Goal: Use online tool/utility: Utilize a website feature to perform a specific function

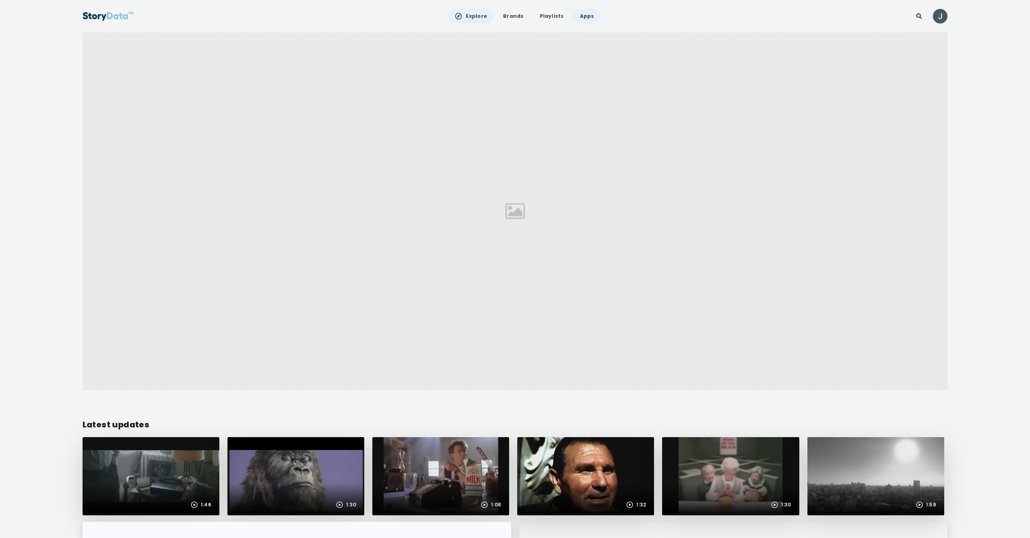
click at [576, 17] on link "Apps" at bounding box center [587, 16] width 27 height 15
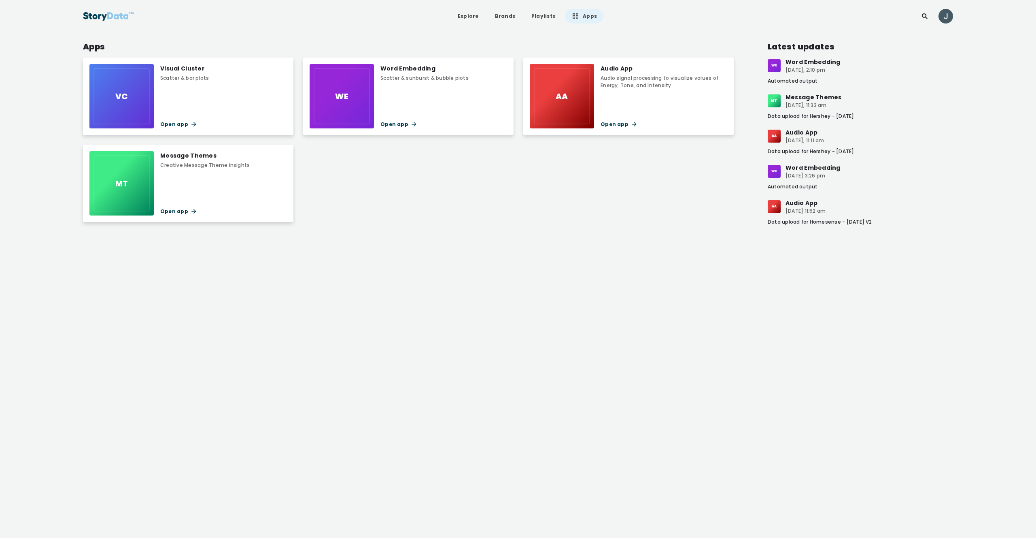
click at [201, 78] on div "Scatter & bar plots" at bounding box center [184, 77] width 49 height 7
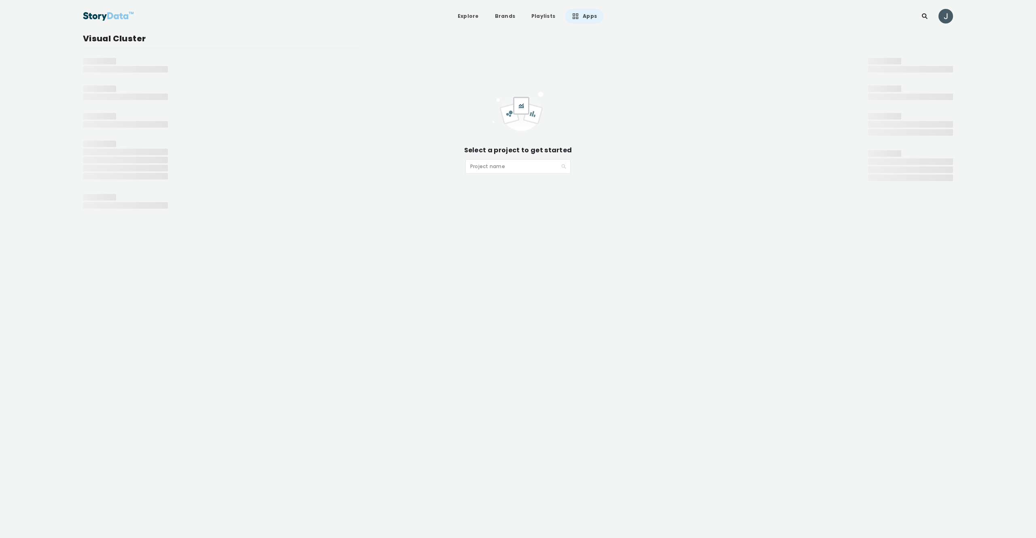
click at [486, 166] on input "search" at bounding box center [515, 165] width 90 height 12
click at [491, 167] on input "search" at bounding box center [515, 165] width 90 height 12
type input "*"
click at [590, 16] on link "Apps" at bounding box center [584, 16] width 38 height 15
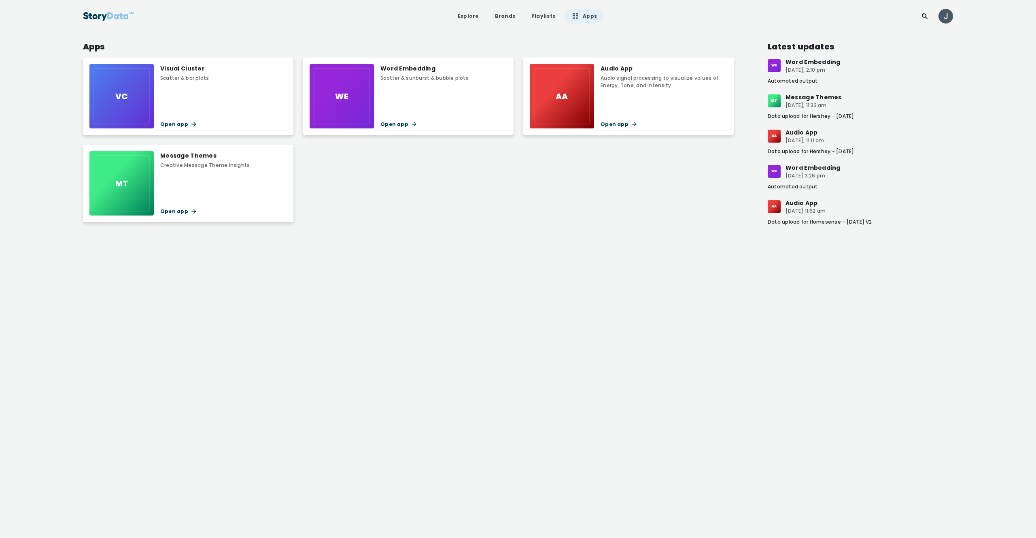
click at [646, 78] on div "Audio signal processing to visualize values of Energy, Tone, and Intensity" at bounding box center [664, 81] width 127 height 15
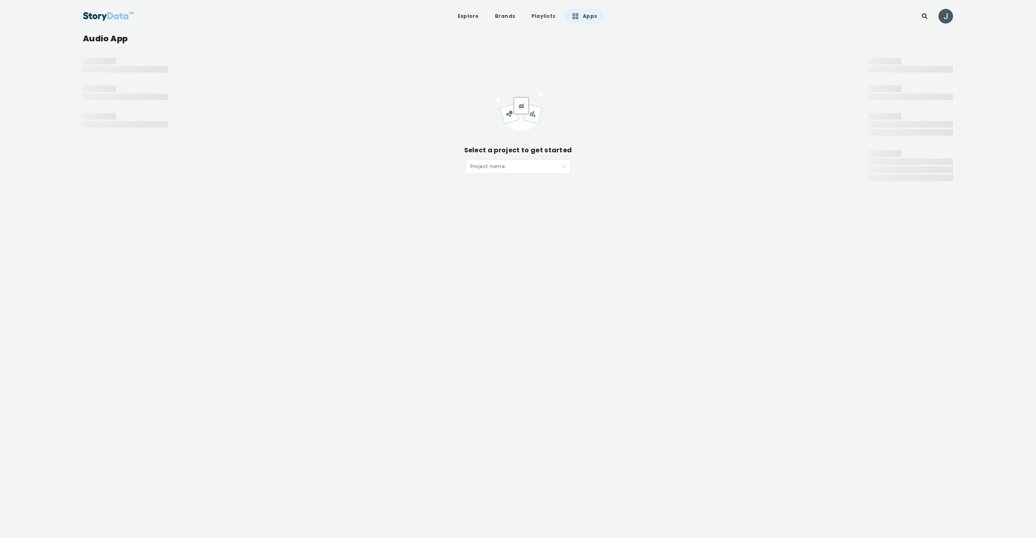
click at [493, 168] on input "search" at bounding box center [515, 165] width 90 height 12
click at [514, 181] on div "Hershey - [DATE]" at bounding box center [518, 183] width 96 height 9
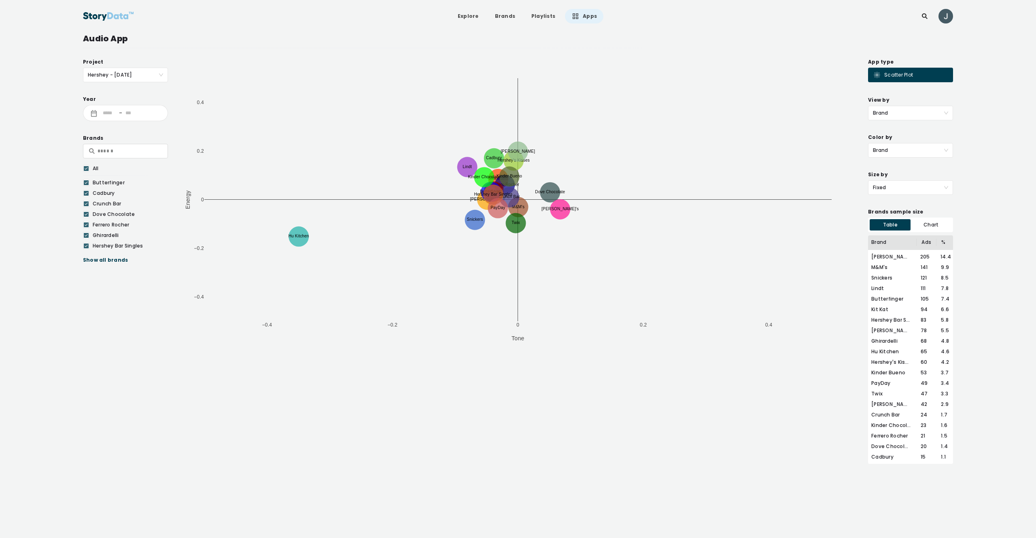
click at [917, 118] on span "Brand" at bounding box center [910, 113] width 75 height 14
click at [902, 156] on div "Brand & Year" at bounding box center [910, 155] width 75 height 9
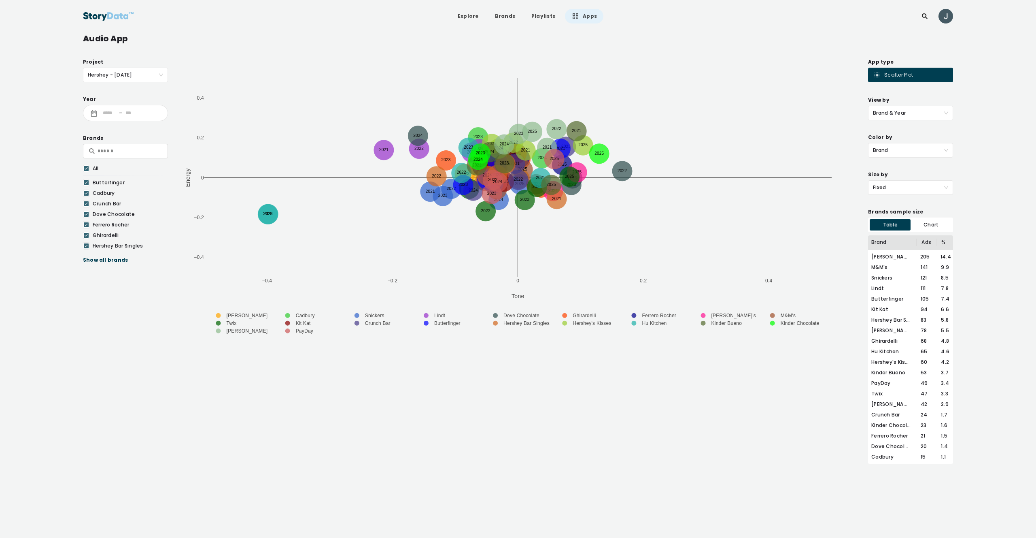
click at [86, 169] on icon at bounding box center [86, 168] width 5 height 8
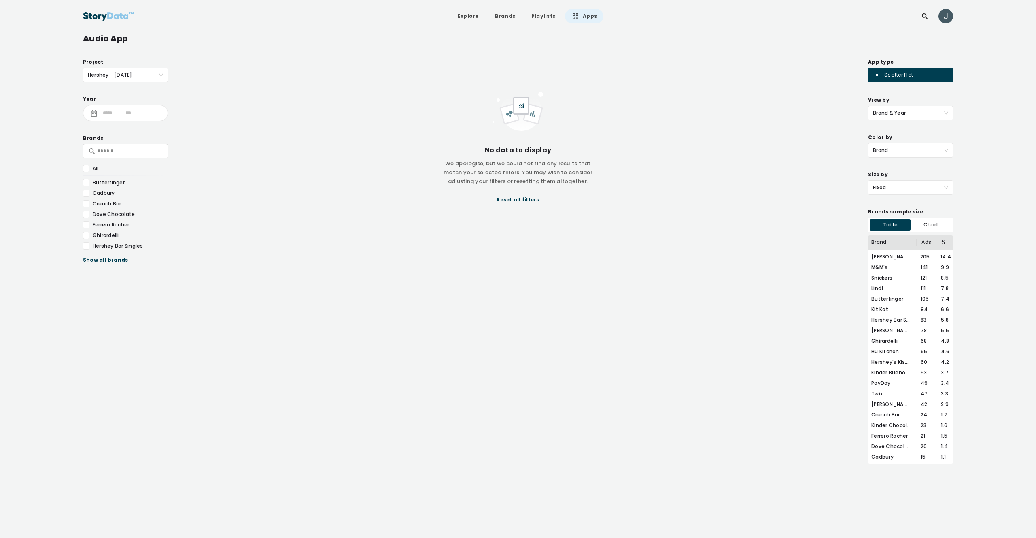
click at [84, 244] on div at bounding box center [86, 245] width 6 height 7
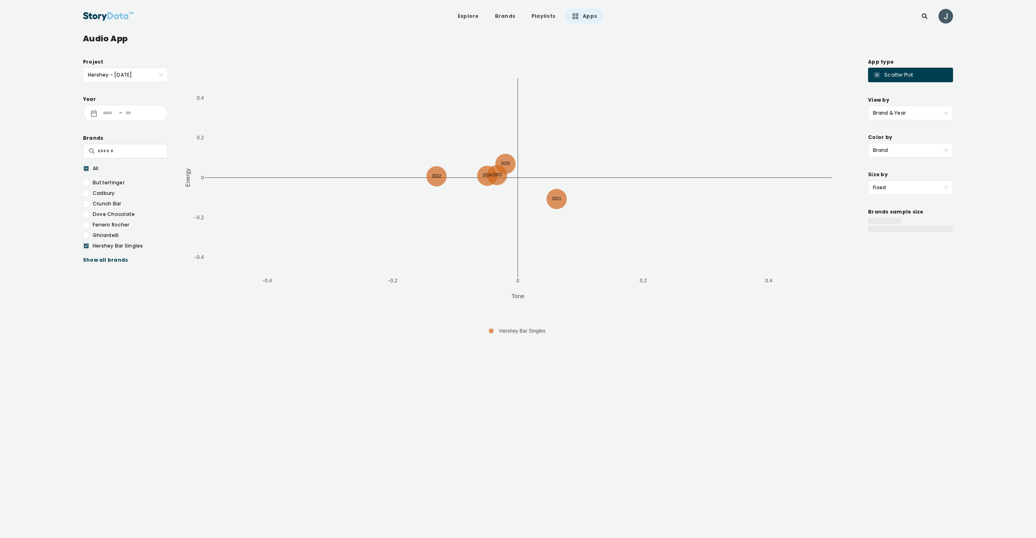
click at [95, 259] on div "Show all brands" at bounding box center [125, 260] width 85 height 8
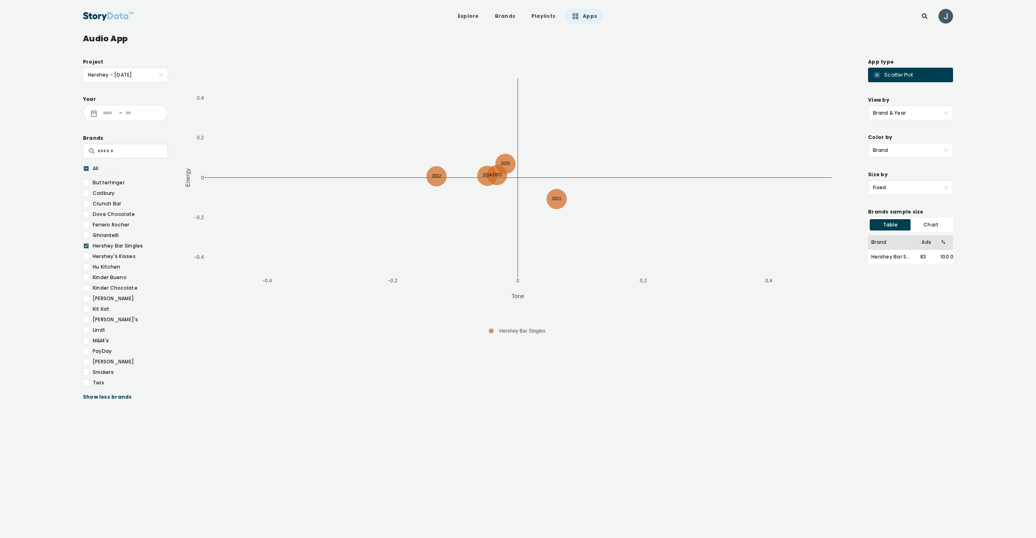
click at [85, 255] on div at bounding box center [86, 256] width 6 height 7
click at [87, 310] on div at bounding box center [86, 308] width 6 height 7
